Goal: Task Accomplishment & Management: Use online tool/utility

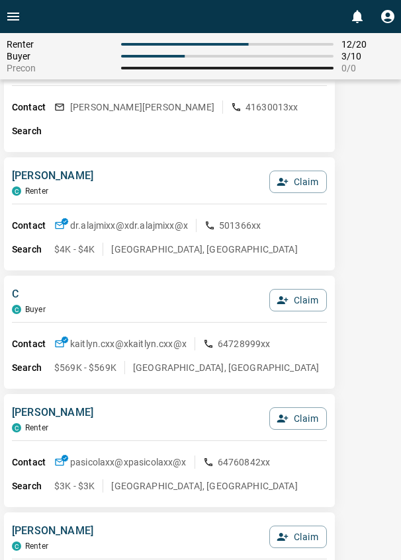
scroll to position [205, 0]
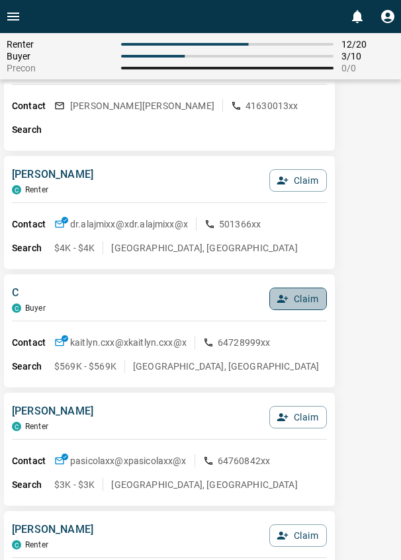
click at [298, 292] on button "Claim" at bounding box center [298, 299] width 58 height 22
click at [298, 292] on button "Confirm Claim" at bounding box center [279, 299] width 95 height 22
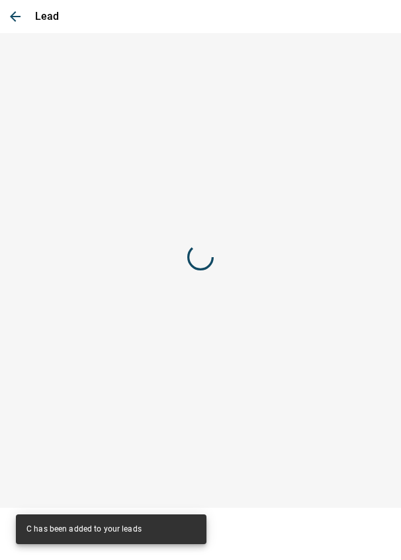
scroll to position [0, 0]
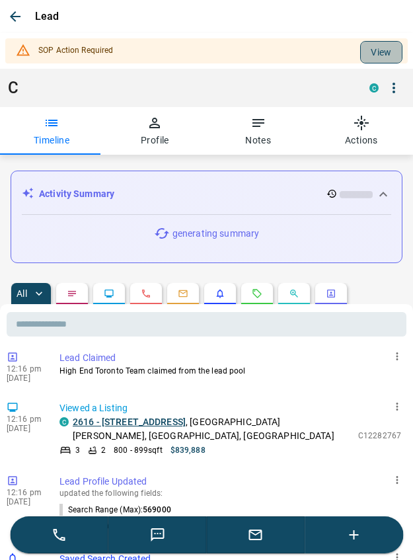
click at [360, 52] on button "View" at bounding box center [381, 52] width 42 height 22
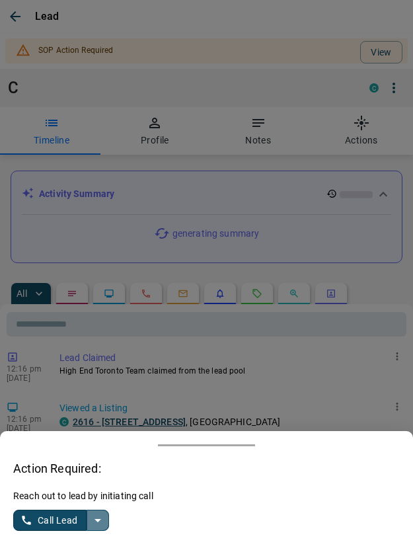
click at [105, 522] on icon "split button" at bounding box center [98, 521] width 16 height 16
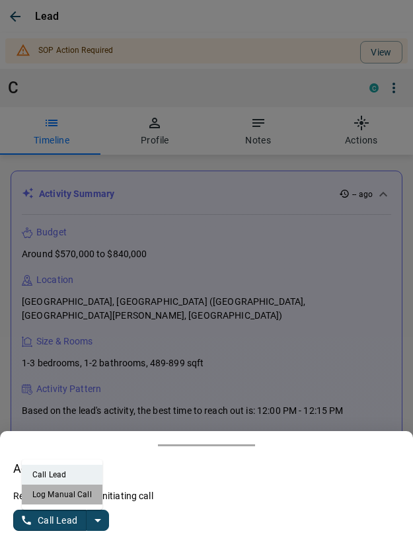
click at [64, 498] on li "Log Manual Call" at bounding box center [62, 495] width 81 height 20
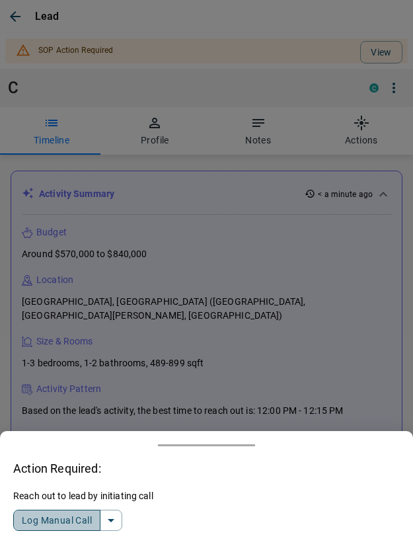
click at [56, 519] on button "Log Manual Call" at bounding box center [56, 520] width 87 height 21
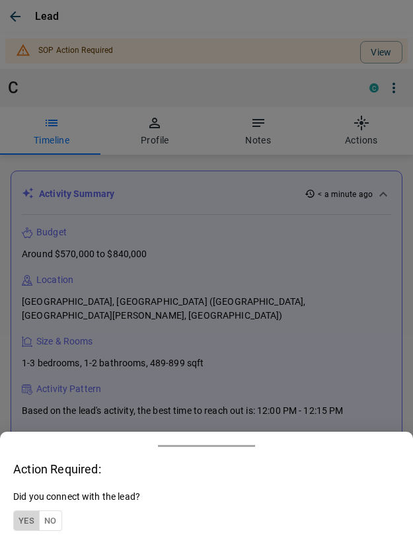
click at [29, 522] on button "Yes" at bounding box center [26, 521] width 26 height 21
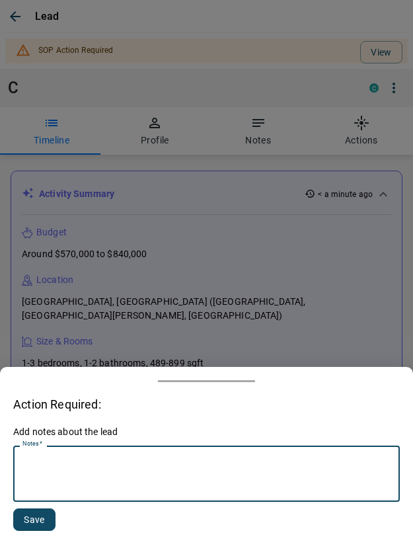
click at [52, 483] on textarea "Notes   *" at bounding box center [206, 474] width 368 height 45
type textarea "*********"
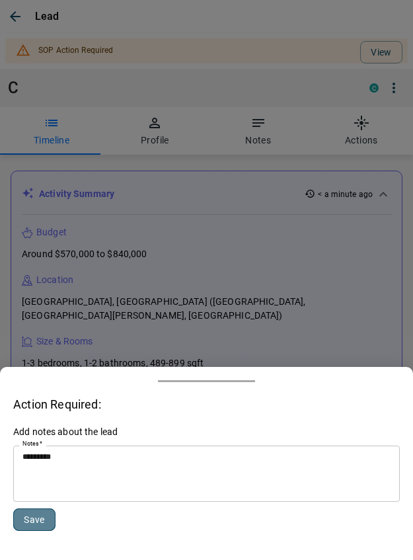
click at [40, 519] on button "Save" at bounding box center [34, 520] width 42 height 22
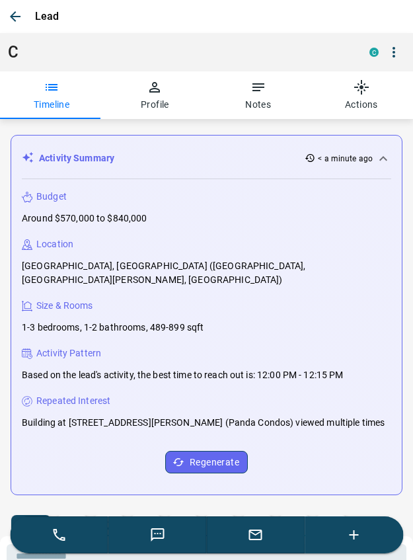
click at [19, 16] on icon "button" at bounding box center [15, 16] width 11 height 11
